Goal: Information Seeking & Learning: Find specific page/section

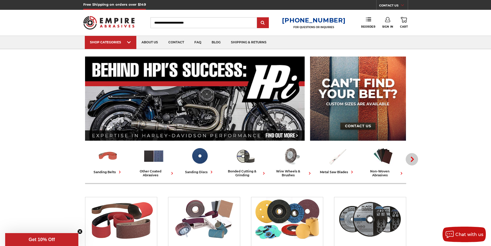
click at [415, 159] on icon "button" at bounding box center [412, 159] width 5 height 5
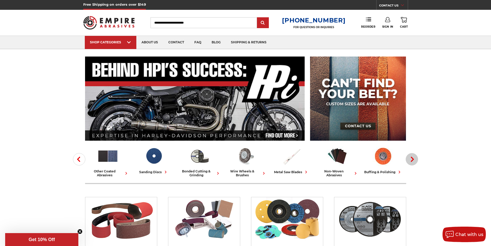
click at [415, 159] on icon "button" at bounding box center [412, 159] width 5 height 5
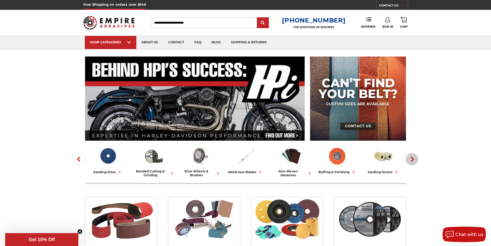
click at [415, 159] on icon "button" at bounding box center [412, 159] width 5 height 5
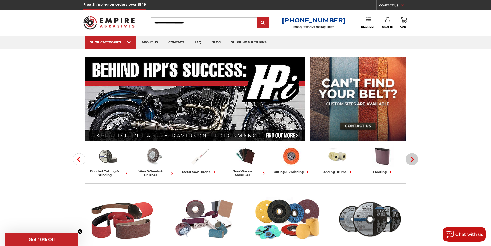
click at [415, 159] on icon "button" at bounding box center [412, 159] width 5 height 5
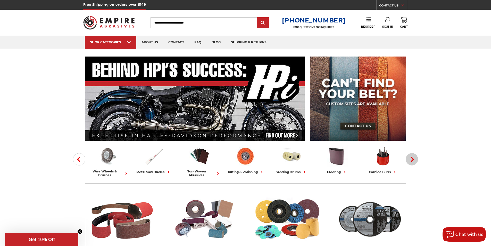
click at [415, 159] on icon "button" at bounding box center [412, 159] width 5 height 5
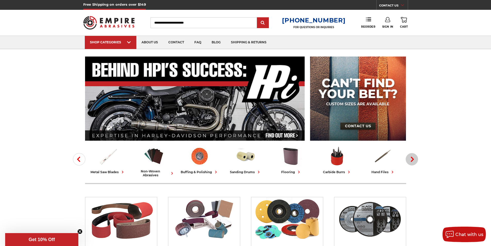
click at [415, 159] on icon "button" at bounding box center [412, 159] width 5 height 5
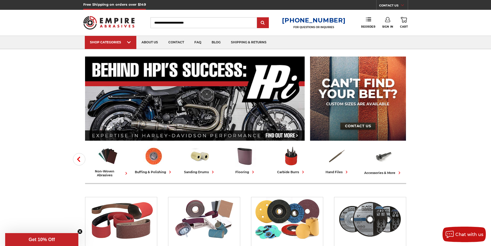
click at [194, 19] on input "Search" at bounding box center [204, 22] width 106 height 11
type input "*******"
click at [258, 18] on input "submit" at bounding box center [263, 23] width 10 height 10
